Goal: Book appointment/travel/reservation

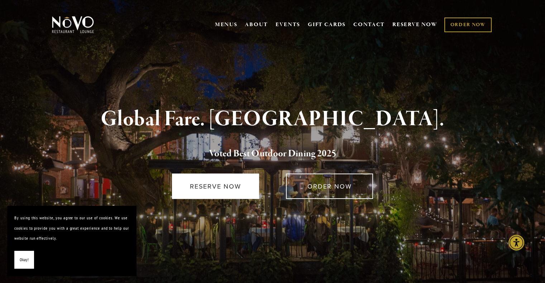
click at [212, 185] on link "RESERVE NOW" at bounding box center [215, 186] width 87 height 25
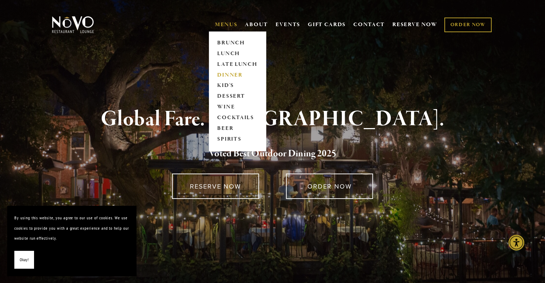
click at [229, 72] on link "DINNER" at bounding box center [237, 75] width 45 height 11
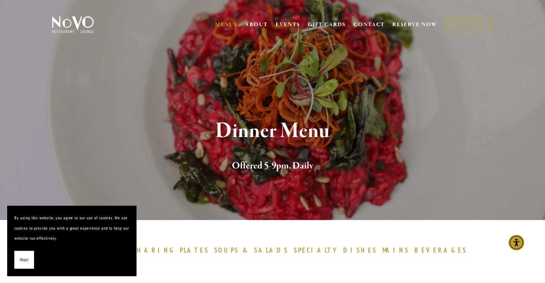
click at [28, 256] on button "Okay!" at bounding box center [24, 260] width 20 height 18
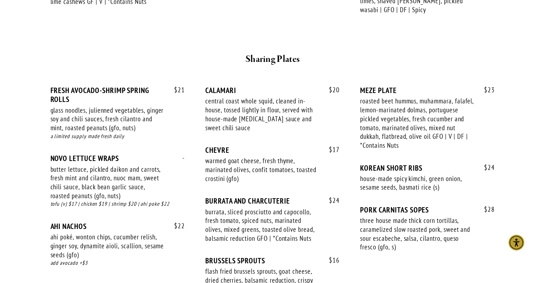
scroll to position [466, 0]
